Goal: Go to known website: Access a specific website the user already knows

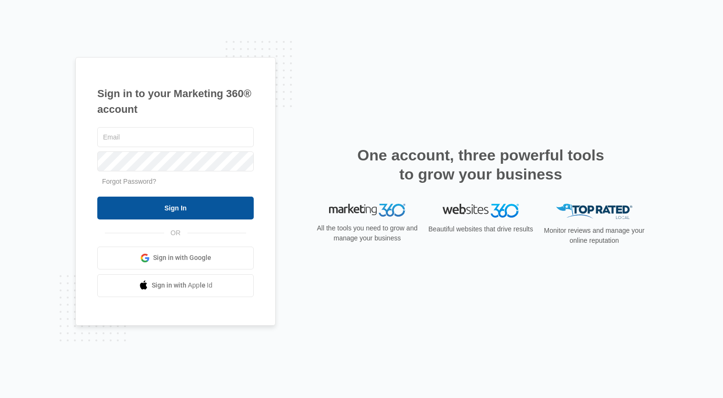
type input "[PERSON_NAME][EMAIL_ADDRESS][PERSON_NAME][DOMAIN_NAME]"
click at [158, 206] on input "Sign In" at bounding box center [175, 208] width 156 height 23
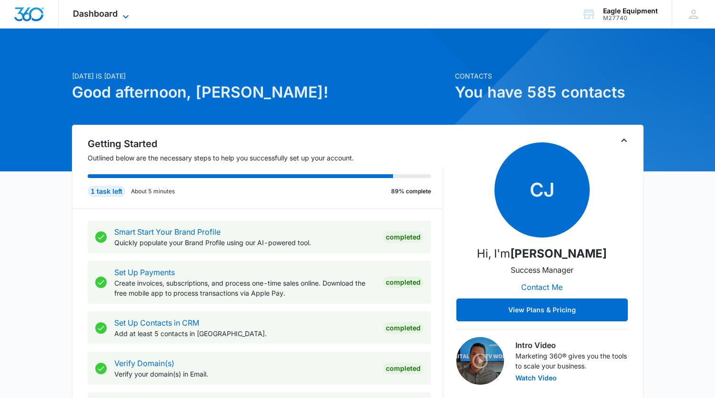
click at [122, 17] on icon at bounding box center [125, 16] width 11 height 11
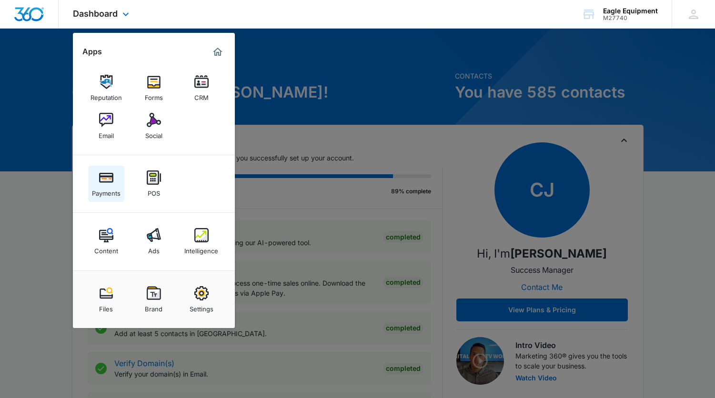
click at [110, 183] on img at bounding box center [106, 178] width 14 height 14
